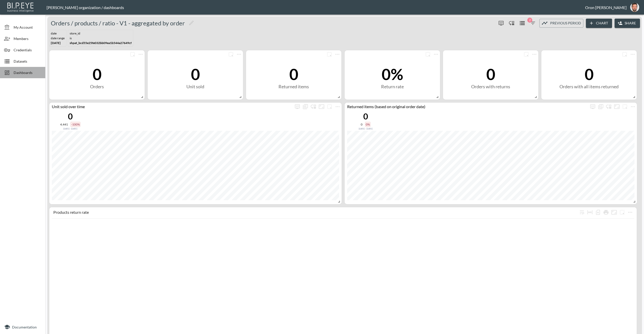
click at [26, 71] on span "Dashboards" at bounding box center [28, 72] width 28 height 5
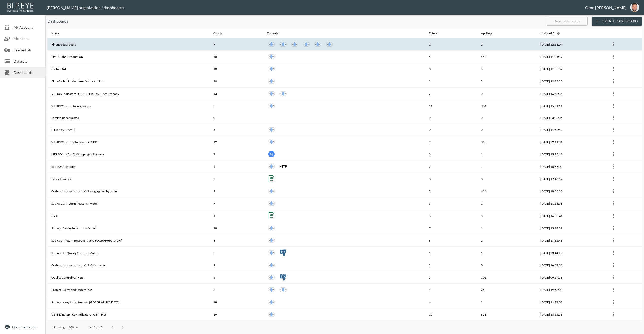
click at [392, 46] on div at bounding box center [344, 44] width 154 height 9
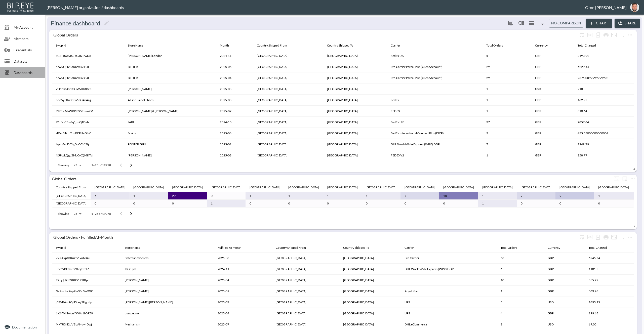
click at [25, 72] on span "Dashboards" at bounding box center [28, 72] width 28 height 5
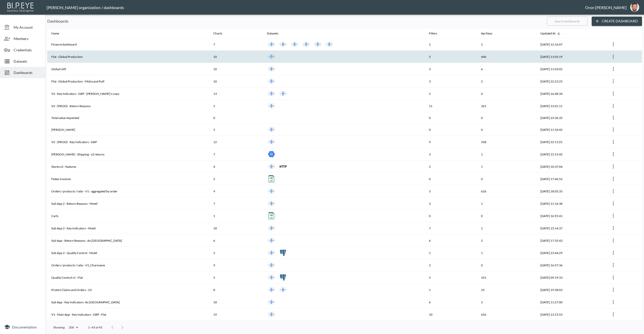
click at [73, 58] on th "Flat - Global Production" at bounding box center [128, 57] width 162 height 12
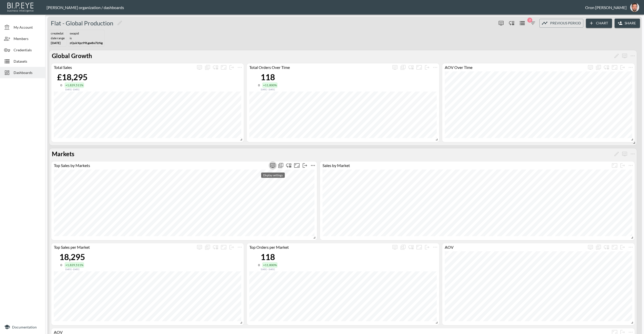
click at [274, 164] on icon "more" at bounding box center [272, 165] width 3 height 2
click at [248, 183] on span "0 1825" at bounding box center [257, 181] width 40 height 7
type input "525"
click at [256, 182] on span "0 1825" at bounding box center [256, 181] width 40 height 7
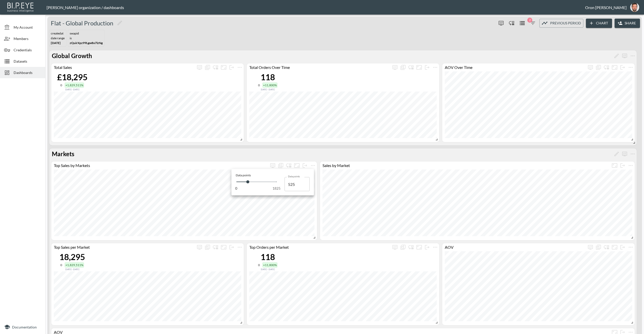
type input "878"
type input "1243"
type input "1700"
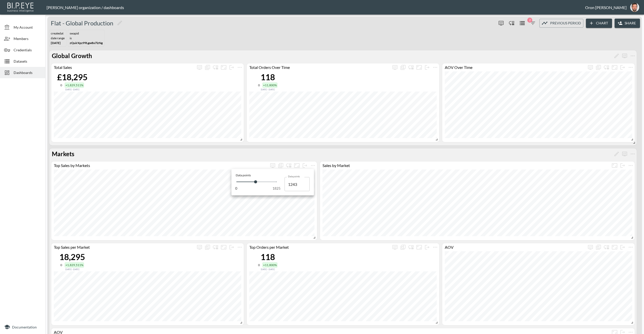
type input "1700"
type input "890"
type input "365"
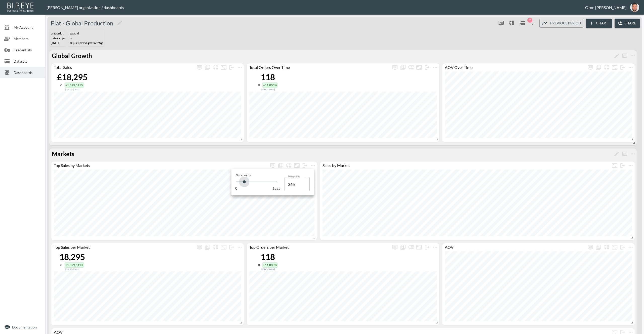
type input "274"
type input "217"
type input "183"
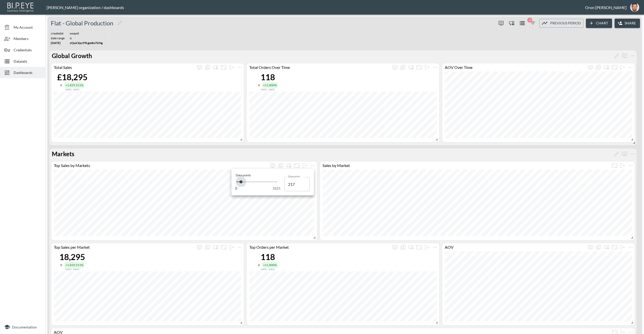
type input "183"
type input "137"
type input "80"
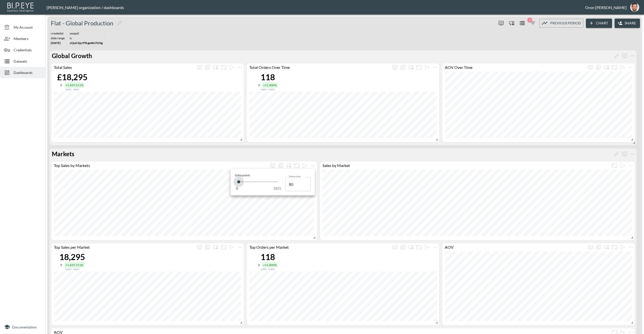
type input "34"
type input "0"
type input "11"
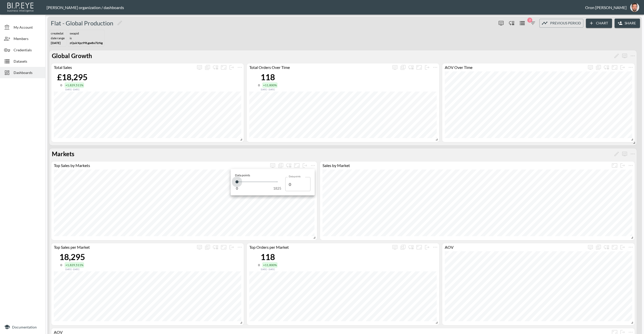
type input "11"
type input "68"
type input "0"
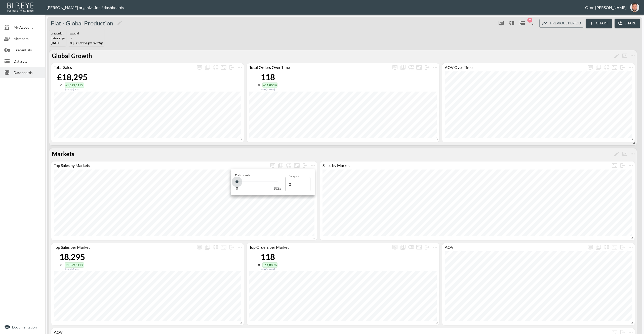
type input "23"
drag, startPoint x: 274, startPoint y: 181, endPoint x: 237, endPoint y: 181, distance: 36.2
click at [237, 181] on span at bounding box center [237, 181] width 3 height 3
type input "22"
click at [304, 185] on input "22" at bounding box center [297, 184] width 25 height 14
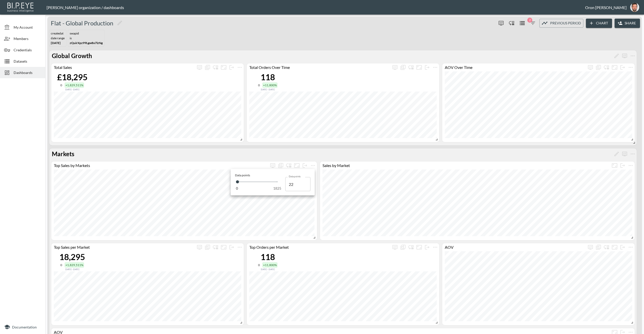
type input "22"
type input "21"
click at [304, 185] on input "21" at bounding box center [297, 184] width 25 height 14
type input "21"
type input "20"
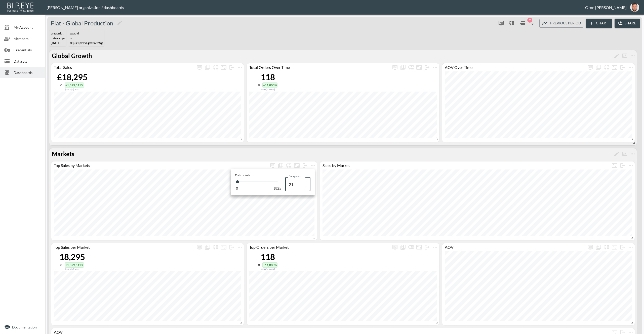
click at [304, 185] on input "20" at bounding box center [297, 184] width 25 height 14
type input "20"
type input "19"
click at [304, 185] on input "19" at bounding box center [297, 184] width 25 height 14
type input "18"
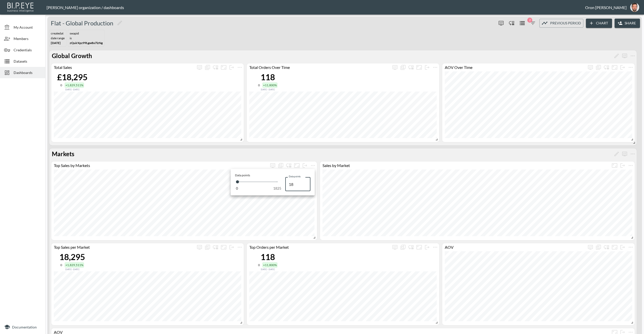
click at [304, 185] on input "18" at bounding box center [297, 184] width 25 height 14
type input "17"
click at [304, 185] on input "17" at bounding box center [297, 184] width 25 height 14
type input "17"
type input "16"
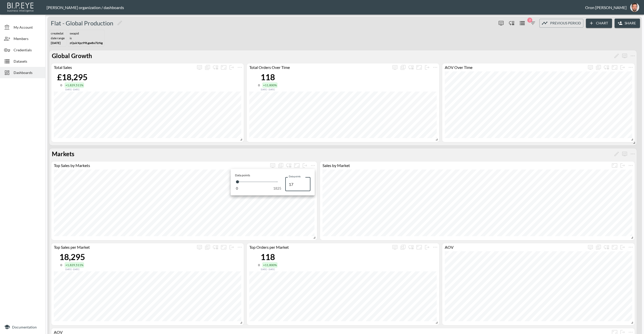
click at [304, 185] on input "16" at bounding box center [297, 184] width 25 height 14
type input "16"
type input "15"
click at [304, 185] on input "15" at bounding box center [297, 184] width 25 height 14
type input "14"
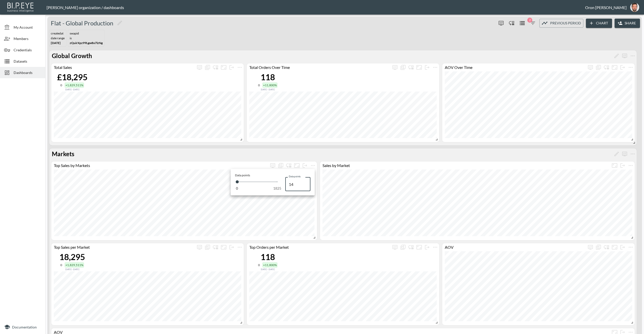
drag, startPoint x: 304, startPoint y: 185, endPoint x: 300, endPoint y: 182, distance: 4.8
type input "14"
click at [304, 185] on input "14" at bounding box center [297, 184] width 25 height 14
click at [386, 160] on div at bounding box center [322, 167] width 644 height 334
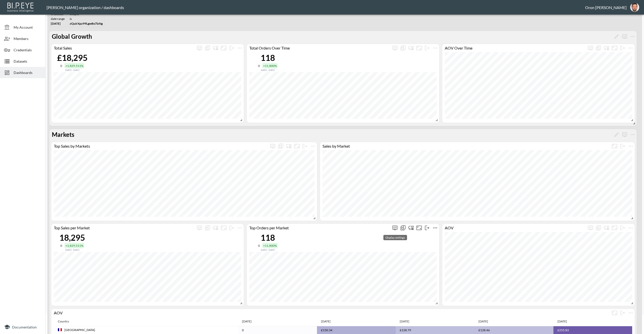
click at [395, 226] on icon "more" at bounding box center [395, 228] width 6 height 6
click at [361, 243] on span at bounding box center [359, 244] width 3 height 3
type input "171"
click at [364, 243] on span at bounding box center [362, 244] width 3 height 3
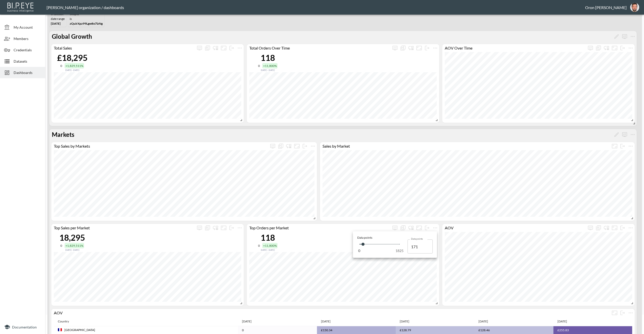
type input "297"
type input "456"
click at [368, 243] on span at bounding box center [368, 244] width 3 height 3
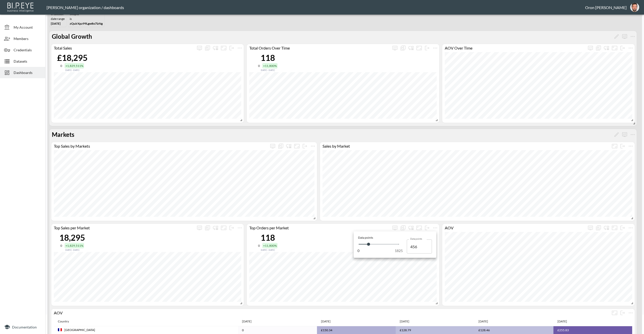
type input "536"
click at [370, 244] on span at bounding box center [368, 244] width 3 height 3
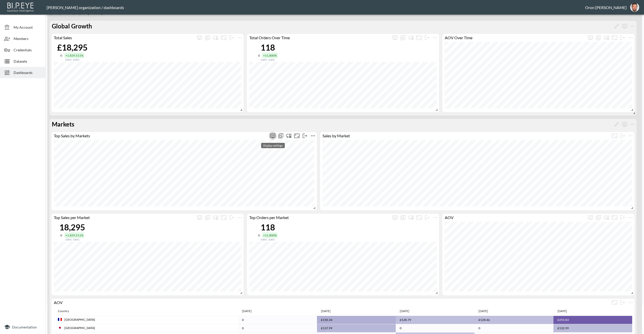
click at [274, 134] on icon "more" at bounding box center [273, 136] width 6 height 6
type input "13"
click at [305, 155] on input "13" at bounding box center [297, 154] width 25 height 14
type input "13"
type input "12"
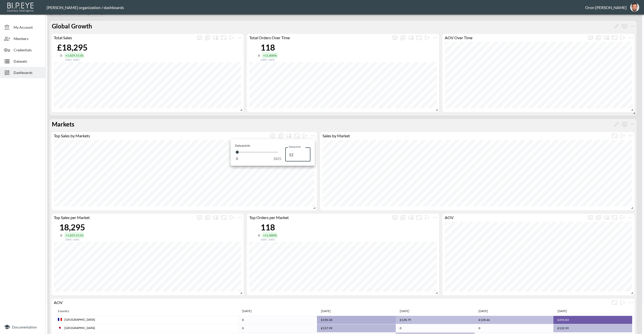
click at [305, 155] on input "12" at bounding box center [297, 154] width 25 height 14
type input "12"
type input "11"
click at [305, 155] on input "11" at bounding box center [297, 154] width 25 height 14
type input "10"
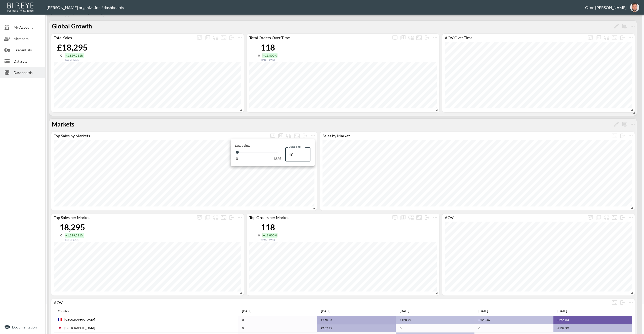
type input "10"
click at [305, 155] on input "10" at bounding box center [297, 154] width 25 height 14
type input "9"
click at [305, 155] on input "9" at bounding box center [297, 154] width 25 height 14
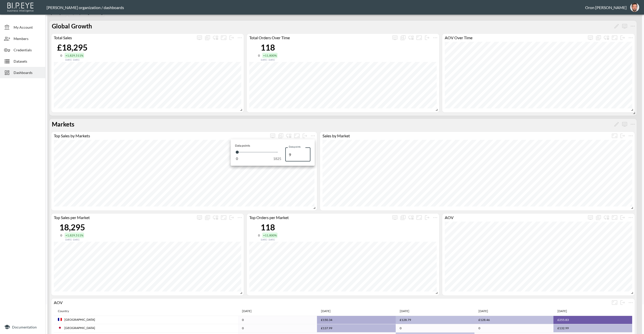
type input "8"
click at [305, 155] on input "8" at bounding box center [297, 154] width 25 height 14
type input "7"
click at [305, 155] on input "7" at bounding box center [297, 154] width 25 height 14
type input "6"
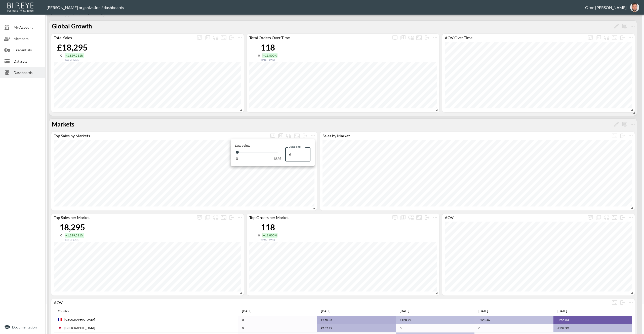
type input "6"
click at [305, 155] on input "6" at bounding box center [297, 154] width 25 height 14
click at [201, 131] on div at bounding box center [322, 167] width 644 height 334
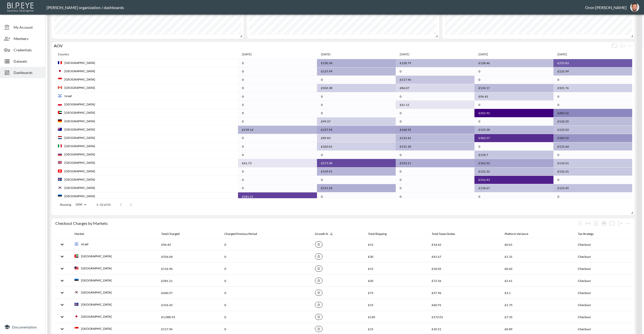
scroll to position [52, 0]
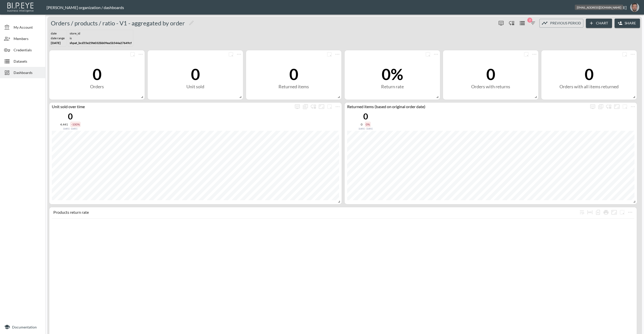
click at [634, 7] on img "oron@bipeye.com" at bounding box center [634, 7] width 9 height 9
click at [629, 18] on li "Switch Organization" at bounding box center [621, 20] width 43 height 9
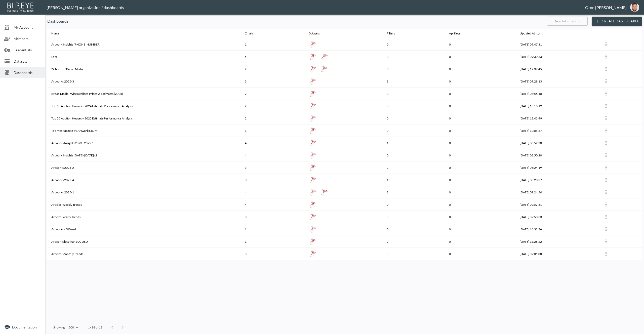
click at [28, 61] on span "Datasets" at bounding box center [28, 61] width 28 height 5
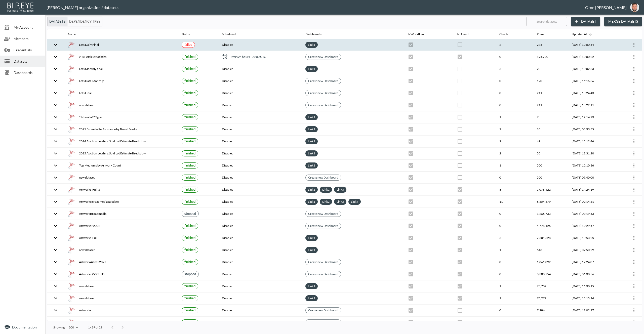
click at [110, 45] on div "Lots Daily Final" at bounding box center [121, 44] width 106 height 7
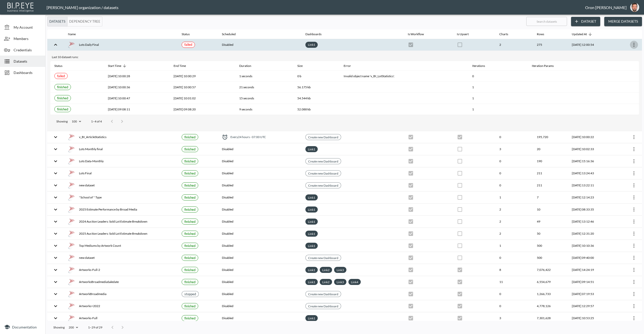
click at [631, 46] on icon "more" at bounding box center [634, 45] width 6 height 6
click at [629, 55] on p "Edit Data Pipeline" at bounding box center [618, 55] width 31 height 6
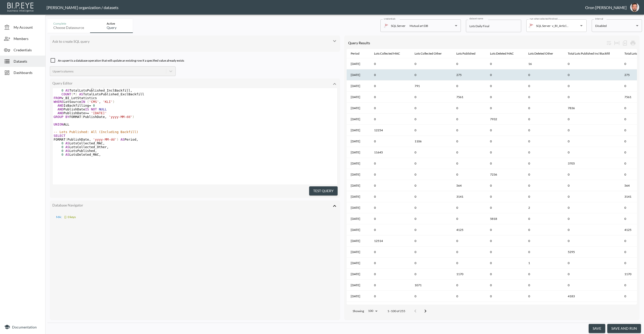
scroll to position [272, 0]
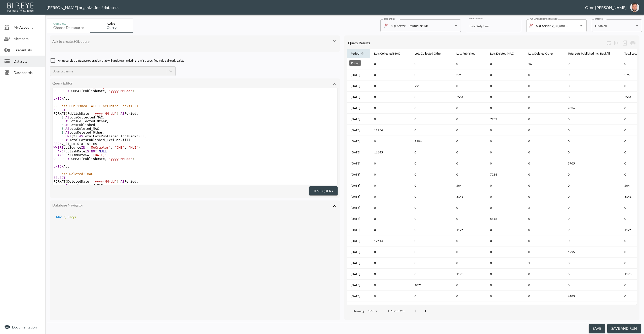
click at [354, 54] on div "Period" at bounding box center [355, 54] width 9 height 6
click at [360, 54] on icon at bounding box center [362, 53] width 5 height 5
click at [357, 54] on div "Period" at bounding box center [355, 54] width 9 height 6
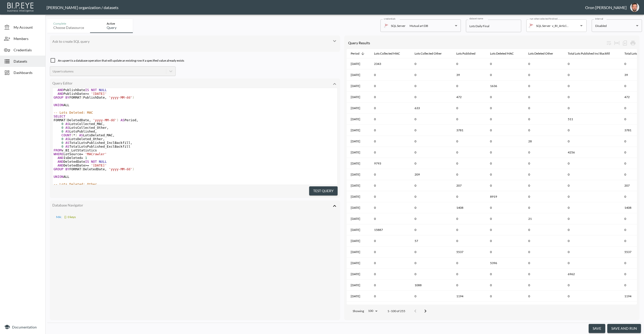
scroll to position [338, 0]
click at [333, 192] on button "Test Query" at bounding box center [323, 190] width 28 height 9
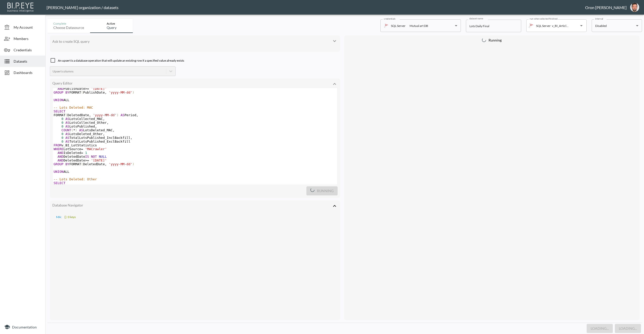
scroll to position [408, 0]
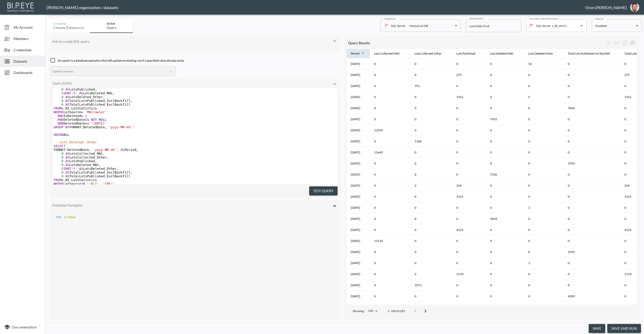
click at [355, 53] on div "Period" at bounding box center [355, 54] width 9 height 6
click at [32, 67] on div "Datasets" at bounding box center [22, 61] width 45 height 11
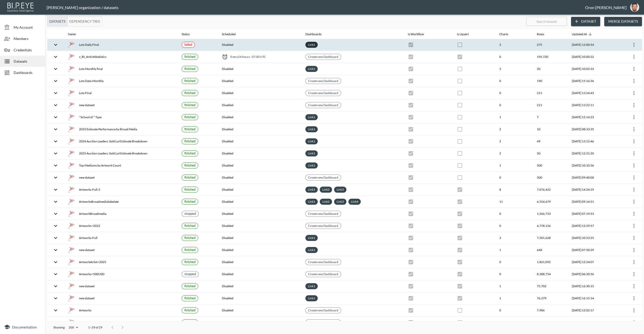
click at [307, 46] on link "Link 1" at bounding box center [311, 45] width 9 height 6
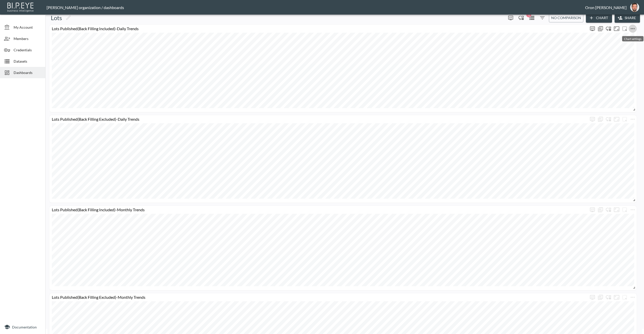
click at [632, 28] on icon "more" at bounding box center [633, 29] width 6 height 6
click at [627, 35] on li "Edit" at bounding box center [618, 38] width 39 height 9
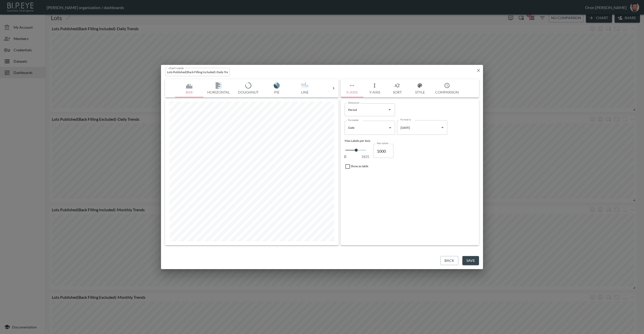
click at [397, 85] on icon "button" at bounding box center [397, 85] width 6 height 6
type input "37"
click at [390, 150] on input "37" at bounding box center [385, 152] width 20 height 14
type input "36"
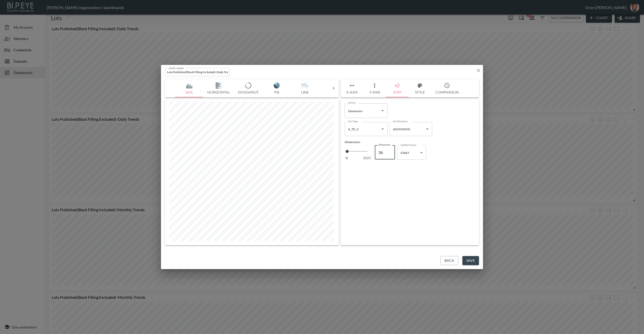
type input "36"
click at [389, 154] on input "36" at bounding box center [385, 152] width 20 height 14
drag, startPoint x: 411, startPoint y: 151, endPoint x: 410, endPoint y: 161, distance: 10.6
click at [410, 151] on body "BI.P.EYE, Interactive Analytics Dashboards - app [PERSON_NAME] organization / d…" at bounding box center [322, 167] width 644 height 334
click at [410, 171] on li "END" at bounding box center [411, 173] width 29 height 8
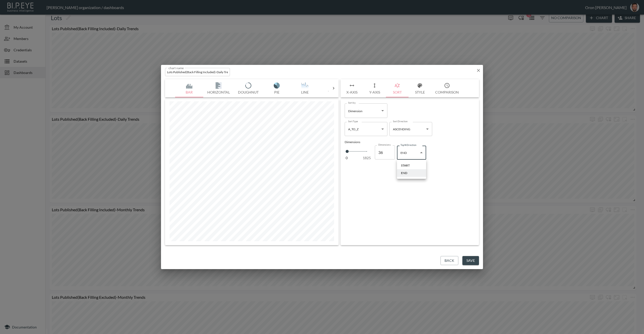
click at [411, 153] on body "BI.P.EYE, Interactive Analytics Dashboards - app [PERSON_NAME] organization / d…" at bounding box center [322, 167] width 644 height 334
click at [408, 166] on div "START" at bounding box center [405, 165] width 9 height 5
type input "start"
click at [479, 68] on icon "button" at bounding box center [478, 70] width 5 height 5
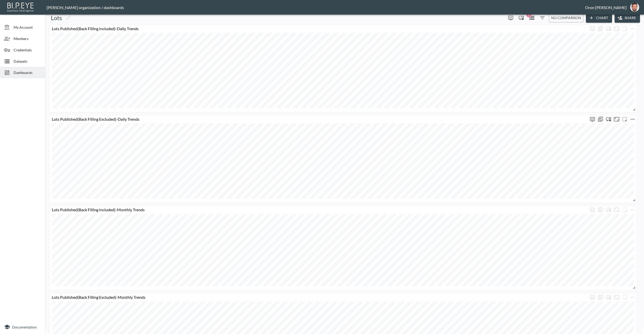
scroll to position [5, 0]
click at [592, 122] on icon "more" at bounding box center [592, 119] width 6 height 6
drag, startPoint x: 608, startPoint y: 139, endPoint x: 615, endPoint y: 138, distance: 7.0
click at [608, 139] on input "36" at bounding box center [617, 139] width 25 height 14
type input "37"
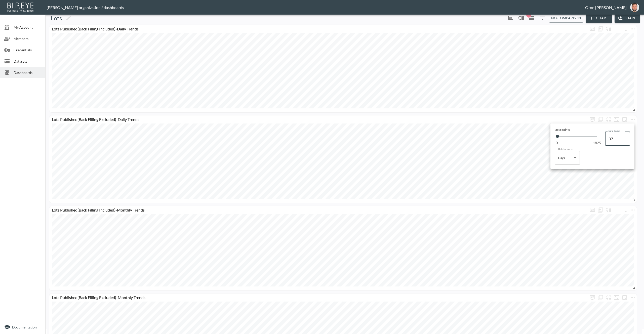
type input "37"
click at [625, 138] on input "37" at bounding box center [617, 139] width 25 height 14
click at [571, 122] on div at bounding box center [322, 167] width 644 height 334
